Goal: Task Accomplishment & Management: Use online tool/utility

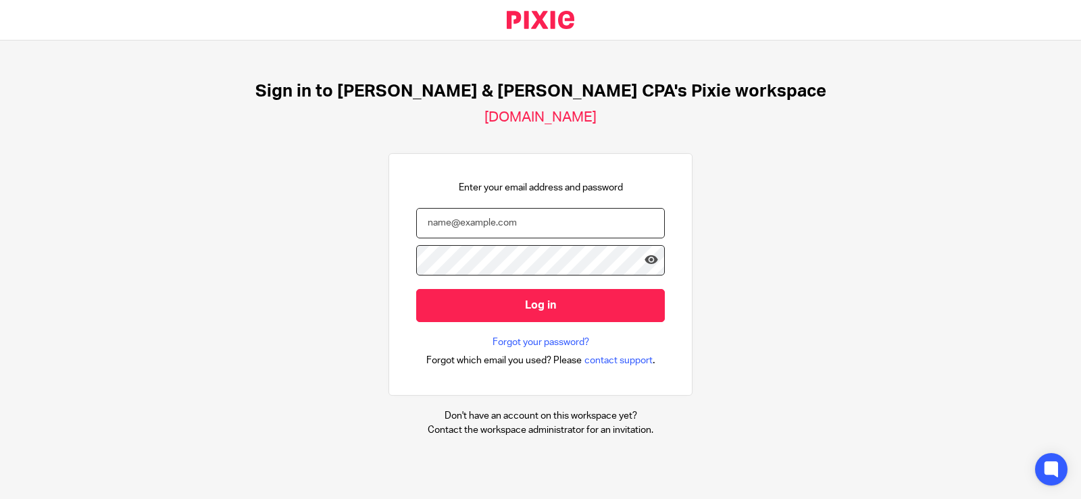
click at [530, 214] on input "email" at bounding box center [540, 223] width 249 height 30
type input "jennifer@johnscreekcpa.com"
click at [416, 289] on input "Log in" at bounding box center [540, 305] width 249 height 33
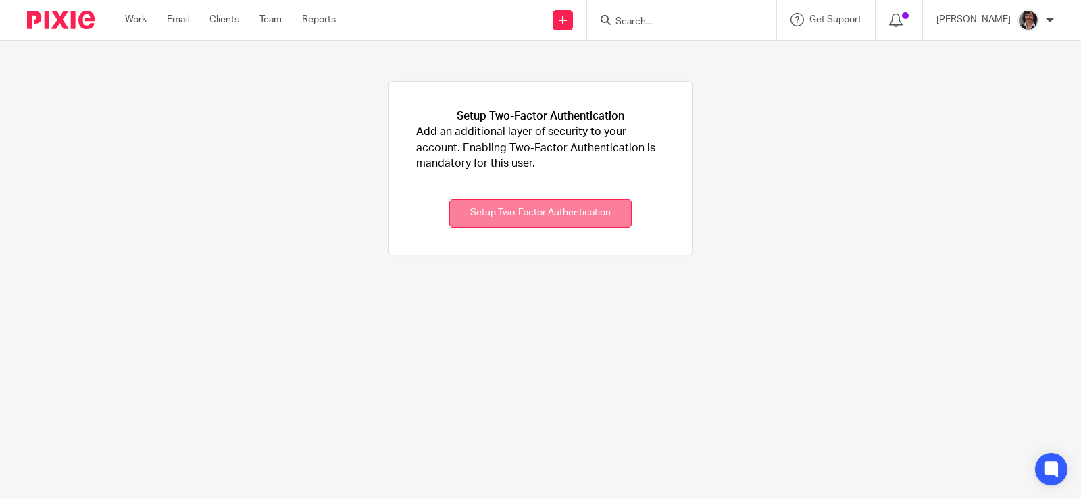
click at [555, 213] on button "Setup Two-Factor Authentication" at bounding box center [540, 213] width 182 height 29
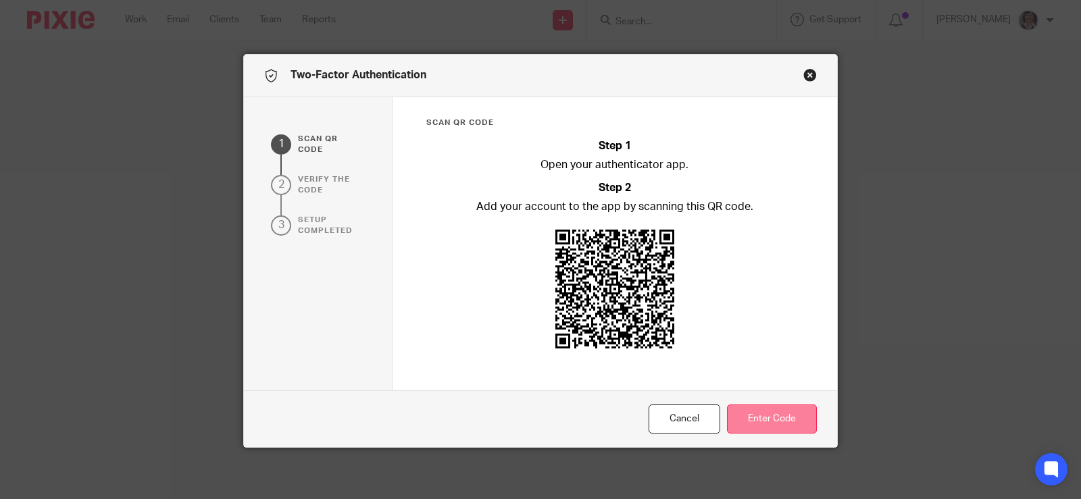
click at [747, 432] on button "Enter Code" at bounding box center [772, 419] width 90 height 29
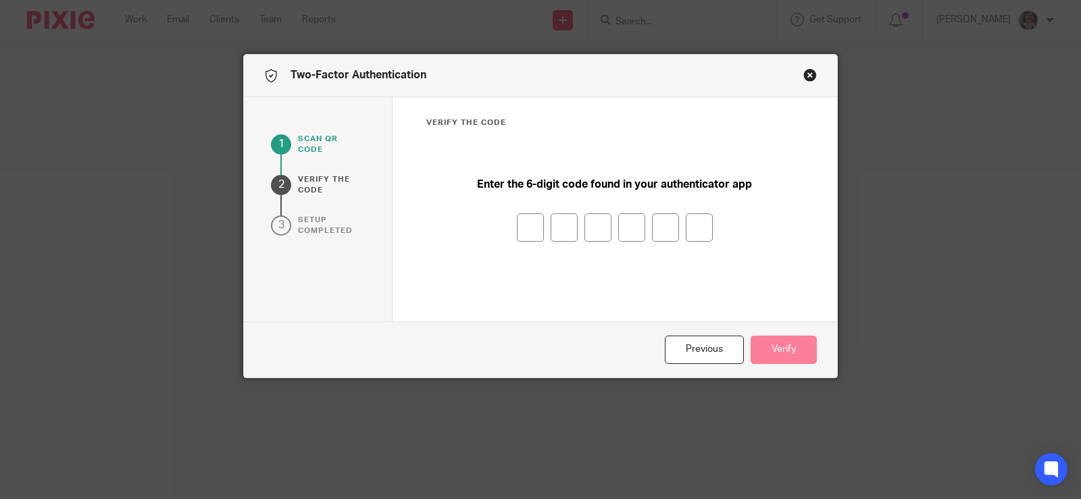
click at [541, 231] on div at bounding box center [615, 228] width 378 height 28
click at [532, 229] on input "number" at bounding box center [530, 228] width 27 height 28
type input "6"
type input "3"
type input "8"
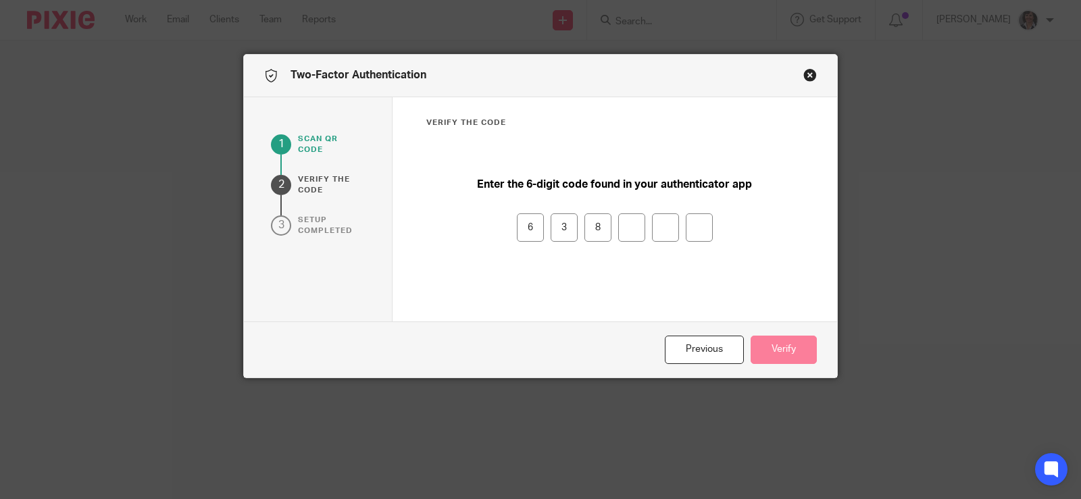
type input "6"
type input "8"
type input "9"
click at [795, 352] on button "Verify" at bounding box center [784, 350] width 66 height 29
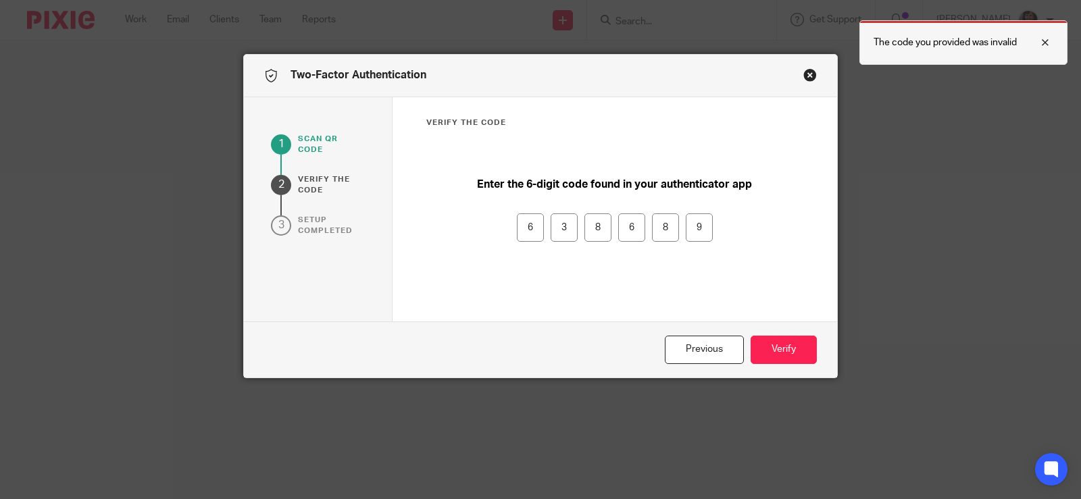
click at [1047, 47] on div at bounding box center [1035, 42] width 36 height 16
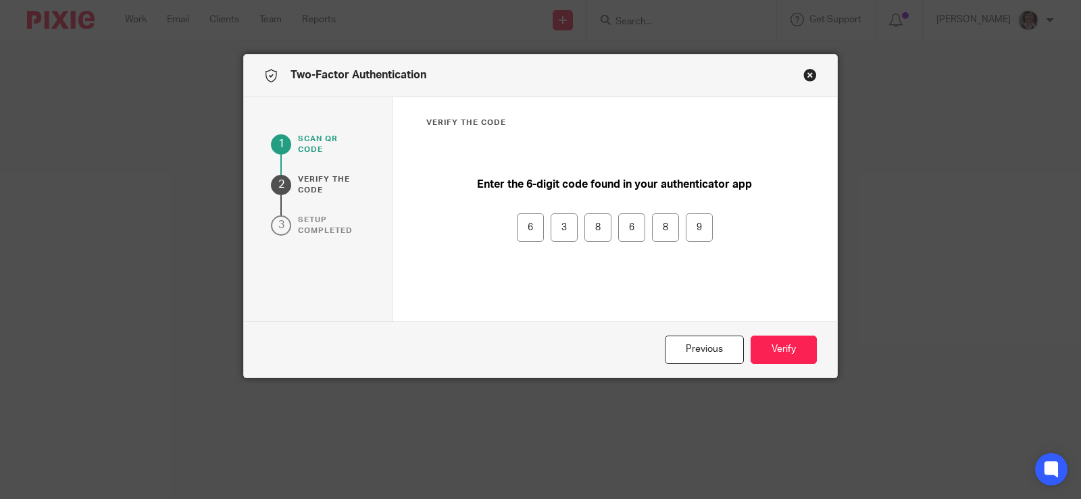
click at [803, 78] on button "Close modal" at bounding box center [810, 75] width 14 height 14
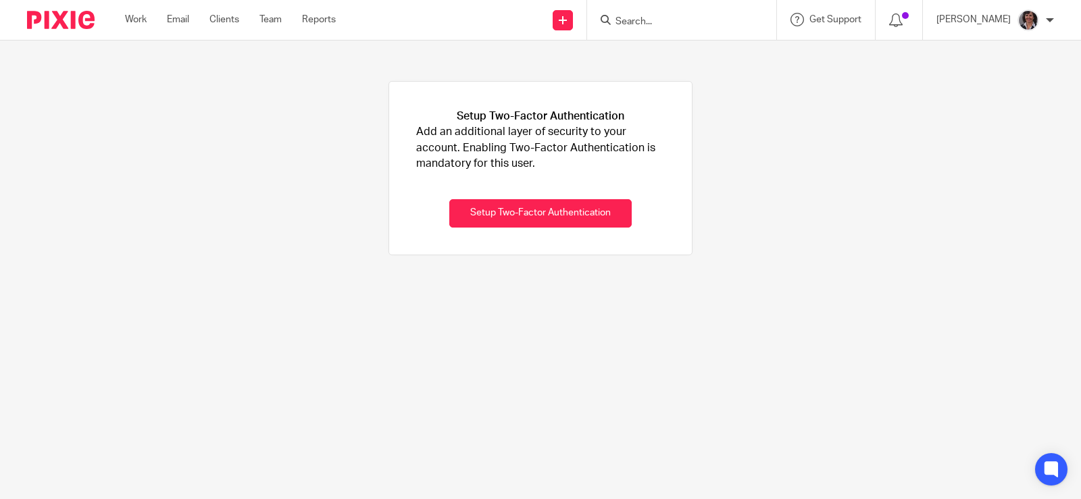
click at [683, 24] on input "Search" at bounding box center [675, 22] width 122 height 12
click at [145, 17] on link "Work" at bounding box center [136, 20] width 22 height 14
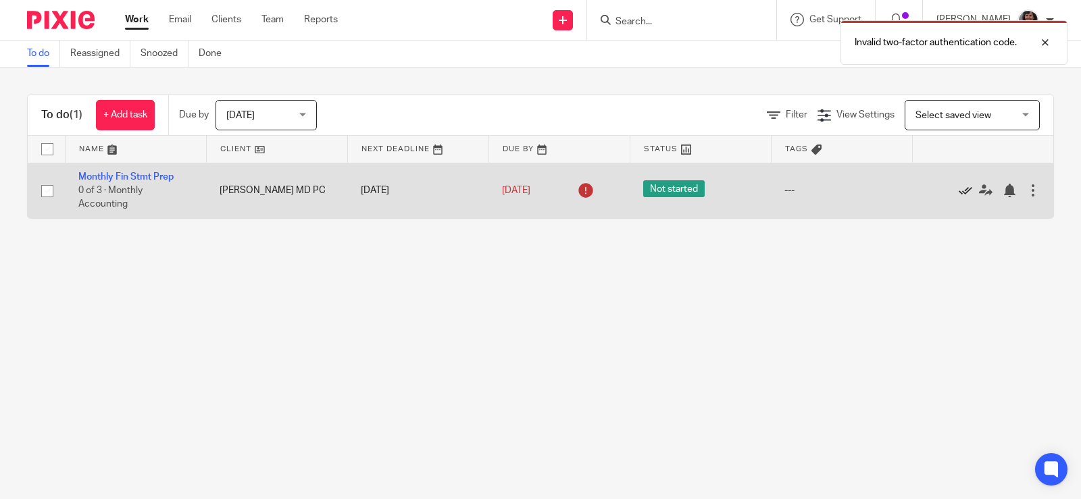
click at [959, 189] on icon at bounding box center [966, 191] width 14 height 14
